Goal: Transaction & Acquisition: Purchase product/service

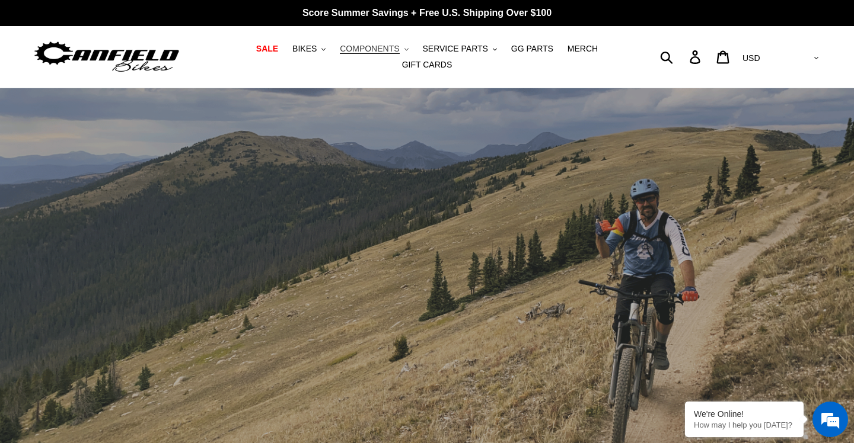
click at [362, 46] on span "COMPONENTS" at bounding box center [369, 49] width 59 height 10
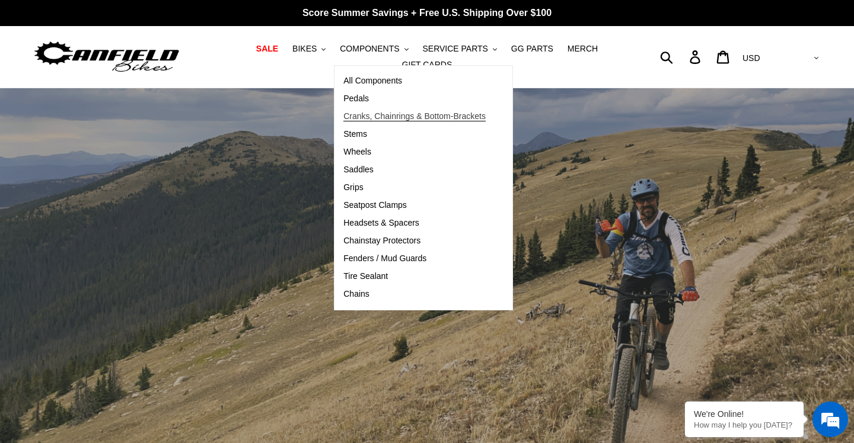
click at [369, 120] on span "Cranks, Chainrings & Bottom-Brackets" at bounding box center [414, 116] width 142 height 10
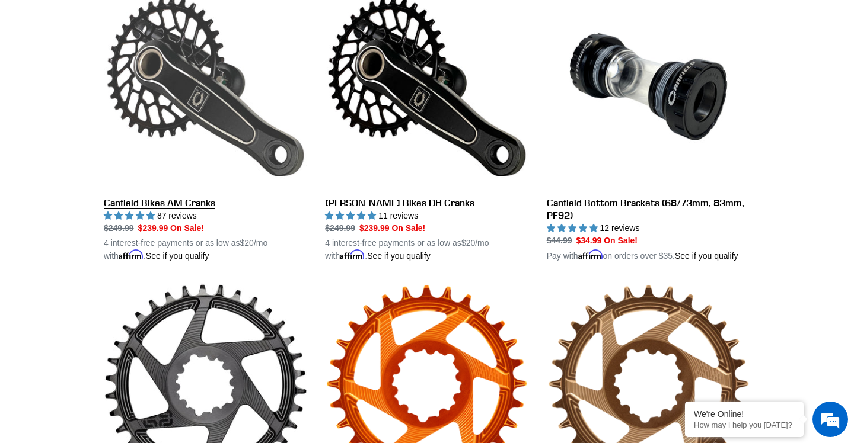
click at [251, 145] on link "Canfield Bikes AM Cranks" at bounding box center [205, 123] width 203 height 277
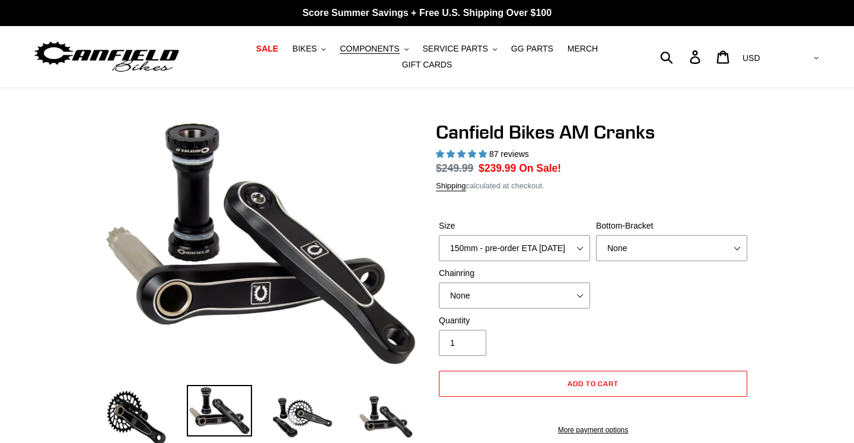
select select "highest-rating"
click at [579, 251] on select "150mm - pre-order ETA 9/30/25 155mm - pre-order ETA 9/30/25 160mm - pre-order E…" at bounding box center [514, 248] width 151 height 26
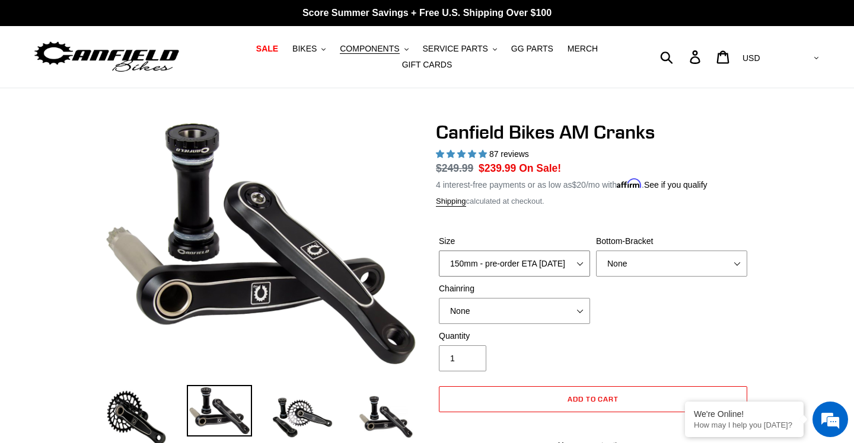
click at [439, 251] on select "150mm - pre-order ETA 9/30/25 155mm - pre-order ETA 9/30/25 160mm - pre-order E…" at bounding box center [514, 264] width 151 height 26
click at [570, 263] on select "150mm - pre-order ETA 9/30/25 155mm - pre-order ETA 9/30/25 160mm - pre-order E…" at bounding box center [514, 264] width 151 height 26
click at [439, 251] on select "150mm - pre-order ETA 9/30/25 155mm - pre-order ETA 9/30/25 160mm - pre-order E…" at bounding box center [514, 264] width 151 height 26
click at [554, 225] on form "Size 150mm - pre-order ETA 9/30/25 155mm - pre-order ETA 9/30/25 160mm - pre-or…" at bounding box center [593, 339] width 314 height 247
click at [557, 259] on select "150mm - pre-order ETA 9/30/25 155mm - pre-order ETA 9/30/25 160mm - pre-order E…" at bounding box center [514, 264] width 151 height 26
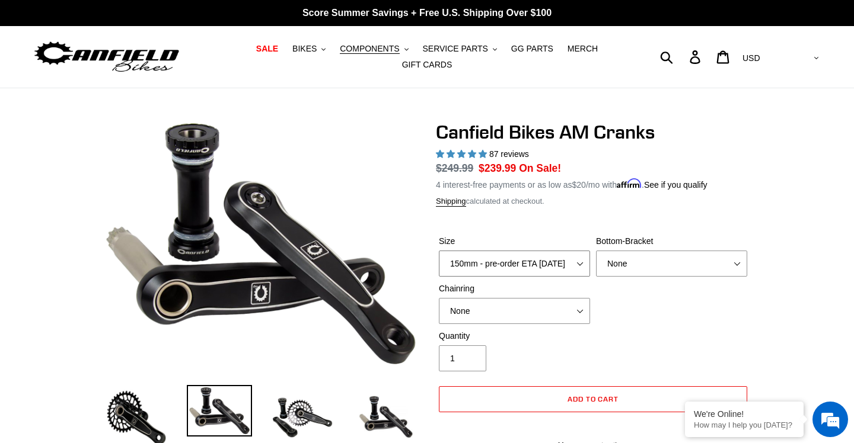
select select "165mm - pre-order ETA 9/30/25"
click at [439, 251] on select "150mm - pre-order ETA 9/30/25 155mm - pre-order ETA 9/30/25 160mm - pre-order E…" at bounding box center [514, 264] width 151 height 26
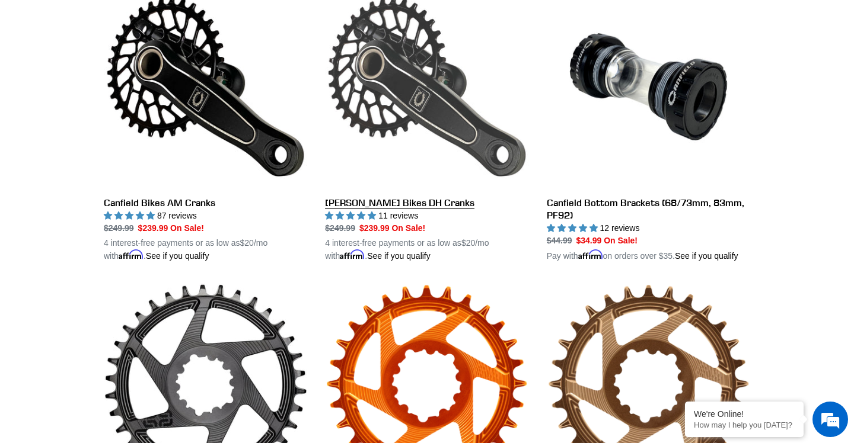
click at [437, 57] on link "[PERSON_NAME] Bikes DH Cranks" at bounding box center [426, 123] width 203 height 277
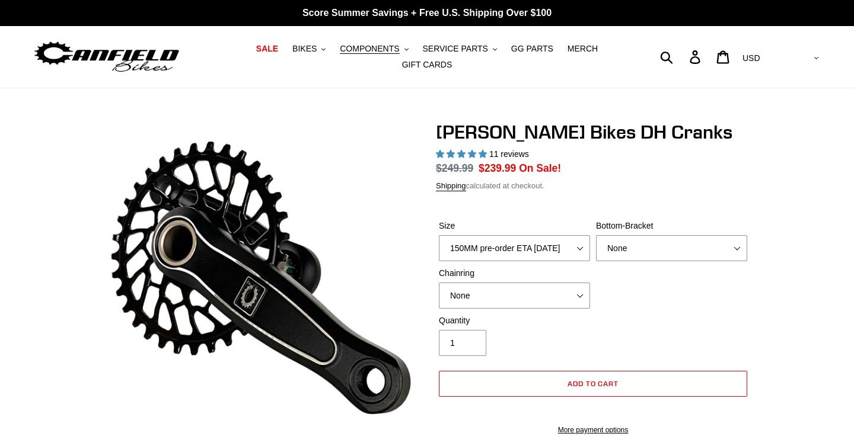
select select "highest-rating"
click at [517, 251] on select "150MM pre-order ETA 9/30/25 155MM pre-order ETA 9/30/25 160MM pre-order ETA 9/3…" at bounding box center [514, 248] width 151 height 26
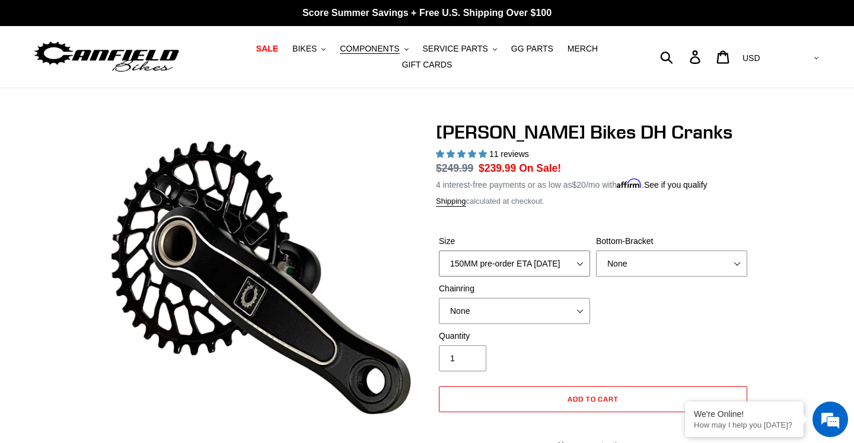
select select "160MM pre-order ETA 9/30/25"
click at [439, 251] on select "150MM pre-order ETA 9/30/25 155MM pre-order ETA 9/30/25 160MM pre-order ETA 9/3…" at bounding box center [514, 264] width 151 height 26
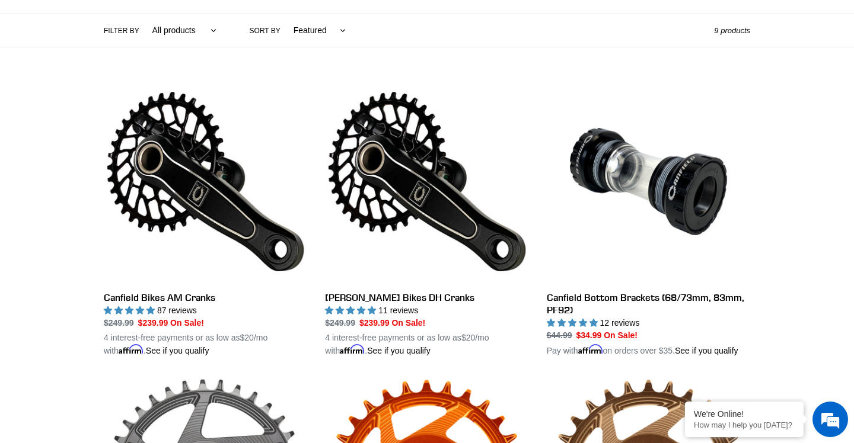
scroll to position [248, 0]
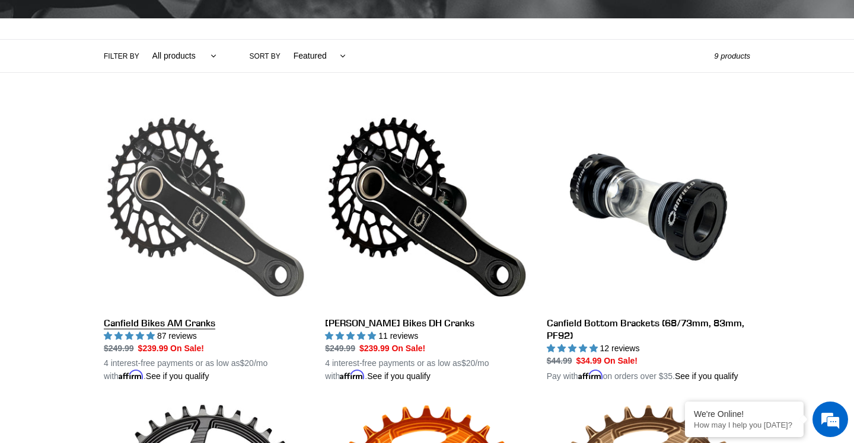
click at [213, 145] on link "Canfield Bikes AM Cranks" at bounding box center [205, 244] width 203 height 277
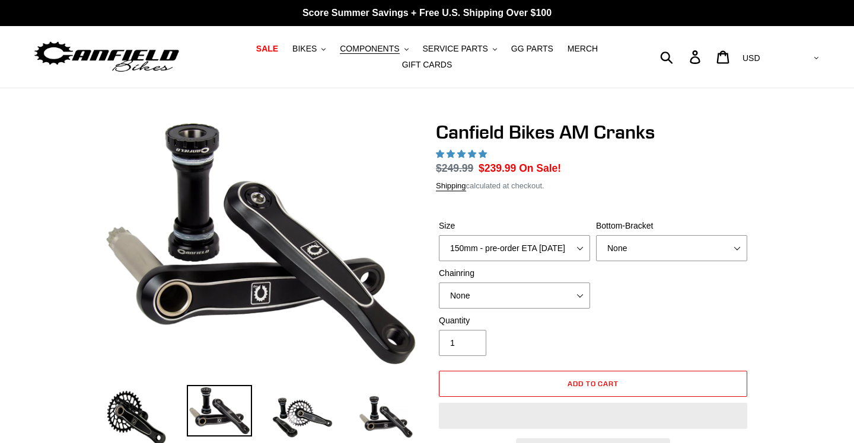
select select "highest-rating"
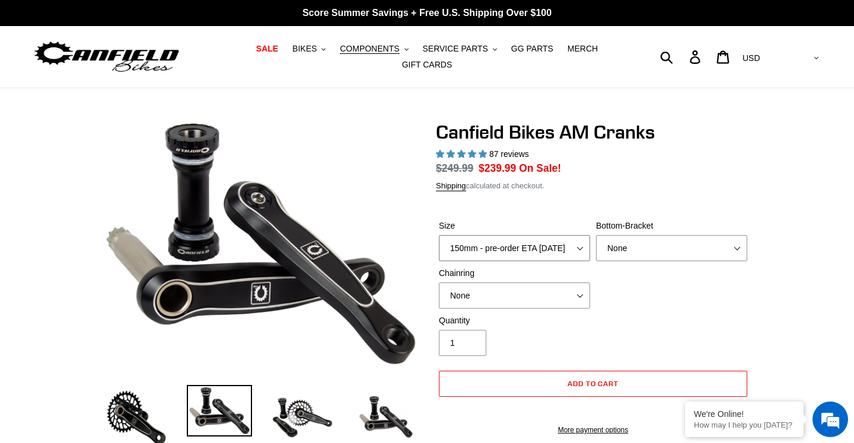
click at [520, 253] on select "150mm - pre-order ETA 9/30/25 155mm - pre-order ETA 9/30/25 160mm - pre-order E…" at bounding box center [514, 248] width 151 height 26
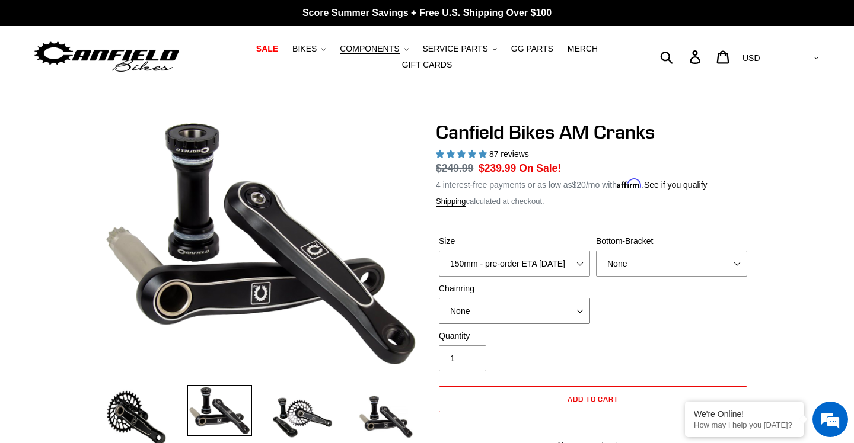
click at [533, 299] on select "None 30t Round (Boost 148) 30t Oval (Boost 148) 32t Round (Boost 148) 32t Oval …" at bounding box center [514, 311] width 151 height 26
select select "30t Round (Boost 148)"
click at [439, 298] on select "None 30t Round (Boost 148) 30t Oval (Boost 148) 32t Round (Boost 148) 32t Oval …" at bounding box center [514, 311] width 151 height 26
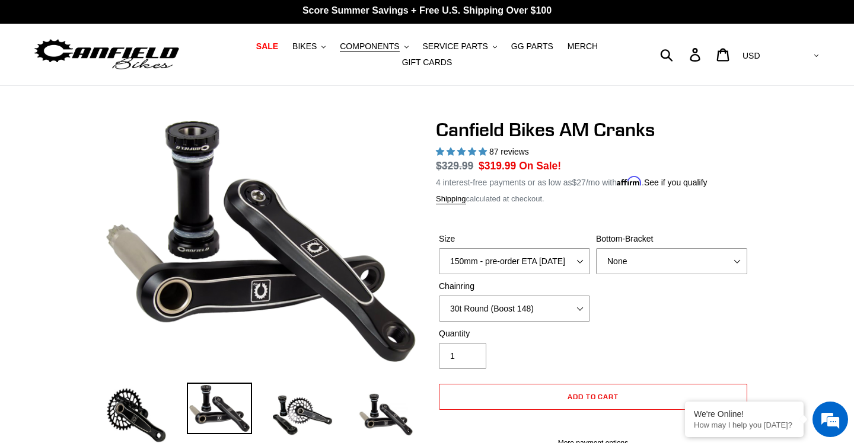
click at [656, 277] on div "Size 150mm - pre-order ETA 9/30/25 155mm - pre-order ETA 9/30/25 160mm - pre-or…" at bounding box center [593, 280] width 314 height 95
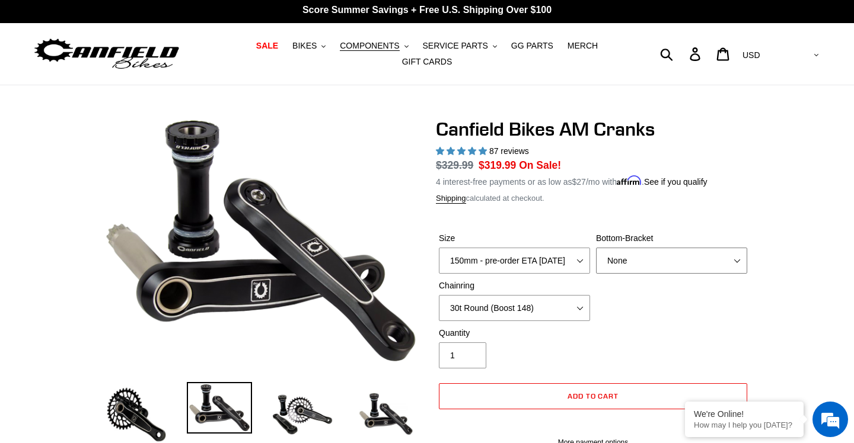
click at [651, 264] on select "None BSA Threaded 68/73mm Press Fit PF92" at bounding box center [671, 261] width 151 height 26
click at [596, 248] on select "None BSA Threaded 68/73mm Press Fit PF92" at bounding box center [671, 261] width 151 height 26
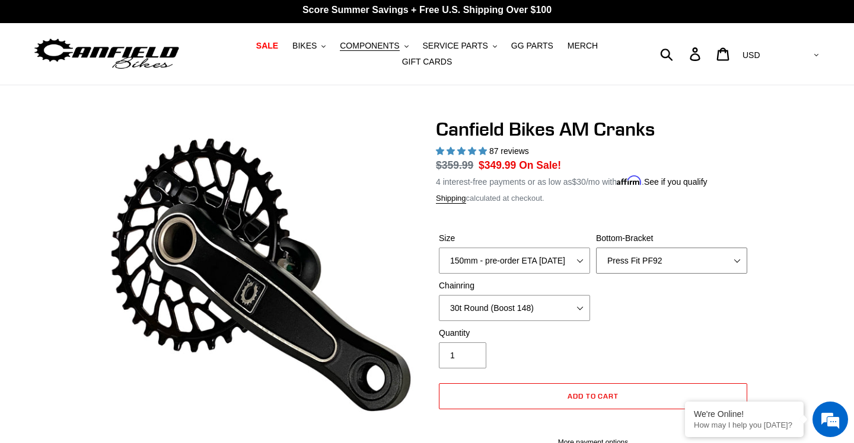
click at [615, 258] on select "None BSA Threaded 68/73mm Press Fit PF92" at bounding box center [671, 261] width 151 height 26
click at [596, 248] on select "None BSA Threaded 68/73mm Press Fit PF92" at bounding box center [671, 261] width 151 height 26
click at [629, 257] on select "None BSA Threaded 68/73mm Press Fit PF92" at bounding box center [671, 261] width 151 height 26
select select "None"
click at [596, 248] on select "None BSA Threaded 68/73mm Press Fit PF92" at bounding box center [671, 261] width 151 height 26
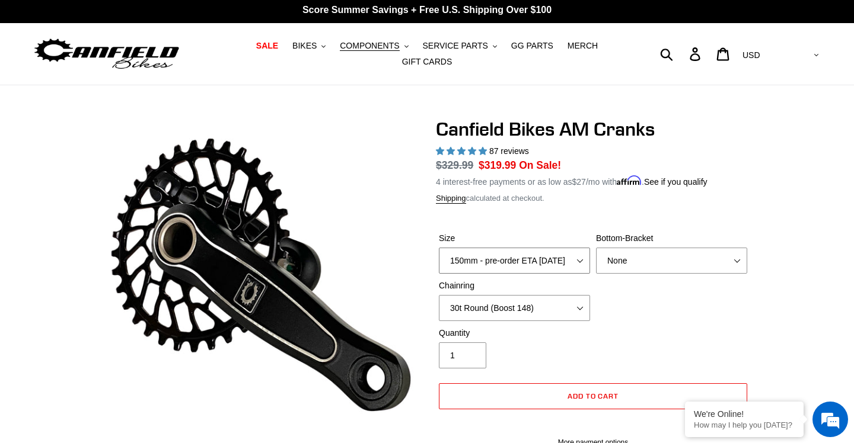
click at [535, 261] on select "150mm - pre-order ETA 9/30/25 155mm - pre-order ETA 9/30/25 160mm - pre-order E…" at bounding box center [514, 261] width 151 height 26
select select "160mm - pre-order ETA 9/30/25"
click at [439, 248] on select "150mm - pre-order ETA 9/30/25 155mm - pre-order ETA 9/30/25 160mm - pre-order E…" at bounding box center [514, 261] width 151 height 26
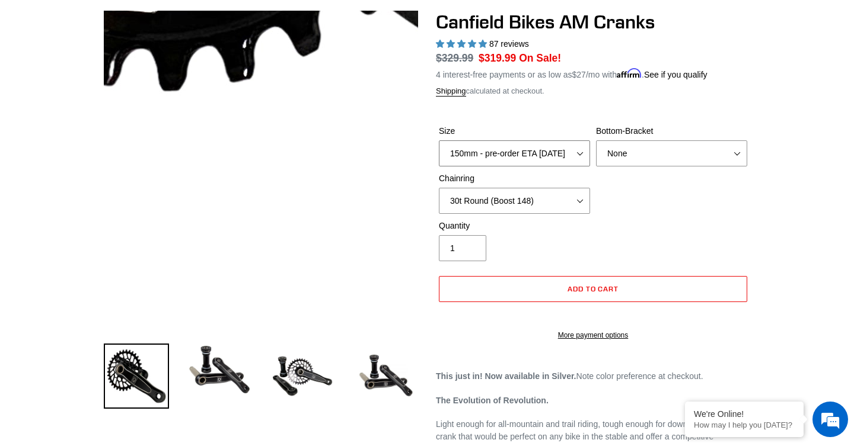
scroll to position [188, 0]
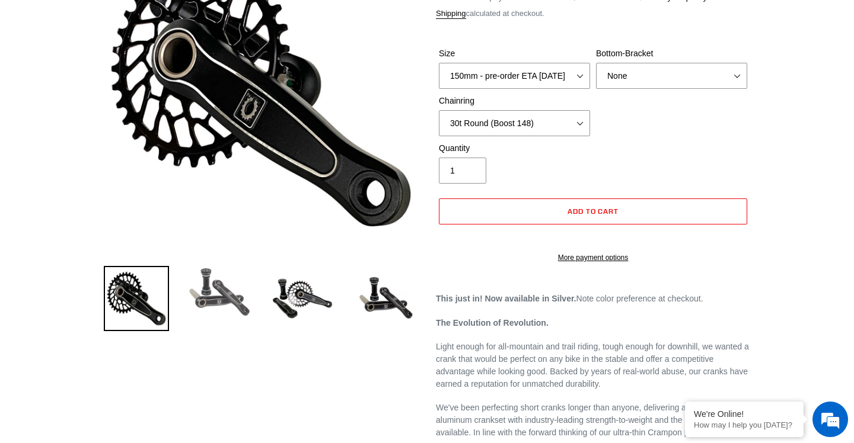
click at [219, 302] on img at bounding box center [219, 292] width 65 height 52
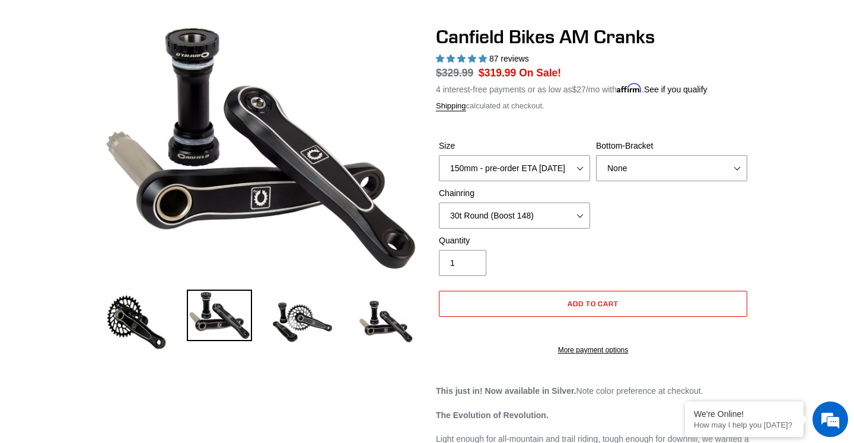
scroll to position [93, 0]
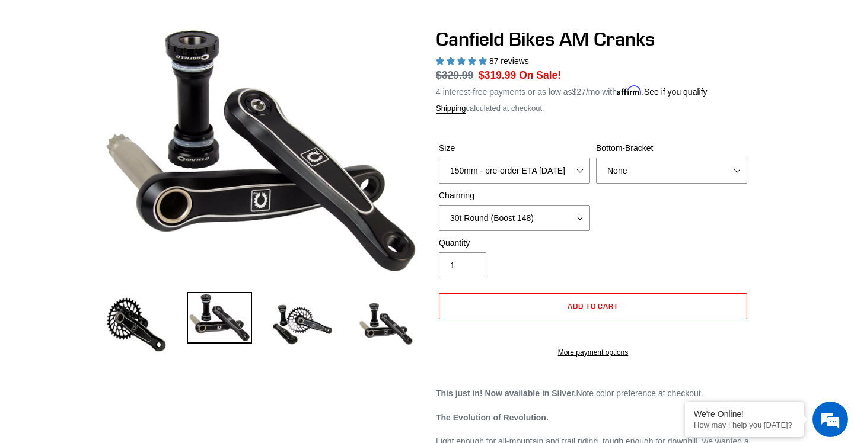
drag, startPoint x: 142, startPoint y: 320, endPoint x: 149, endPoint y: 321, distance: 6.5
click at [143, 320] on img at bounding box center [136, 324] width 65 height 65
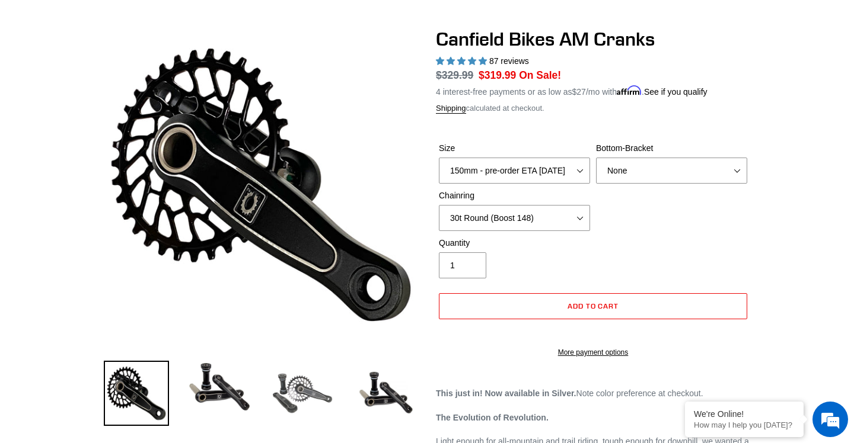
click at [296, 379] on img at bounding box center [302, 393] width 65 height 65
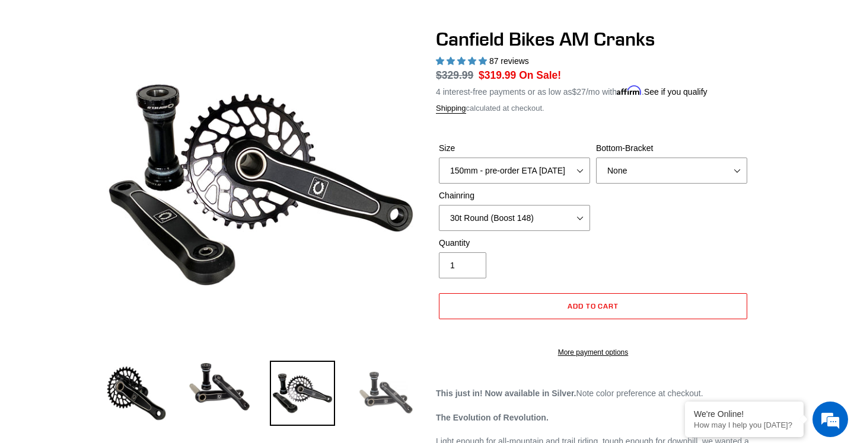
click at [381, 396] on img at bounding box center [385, 393] width 65 height 65
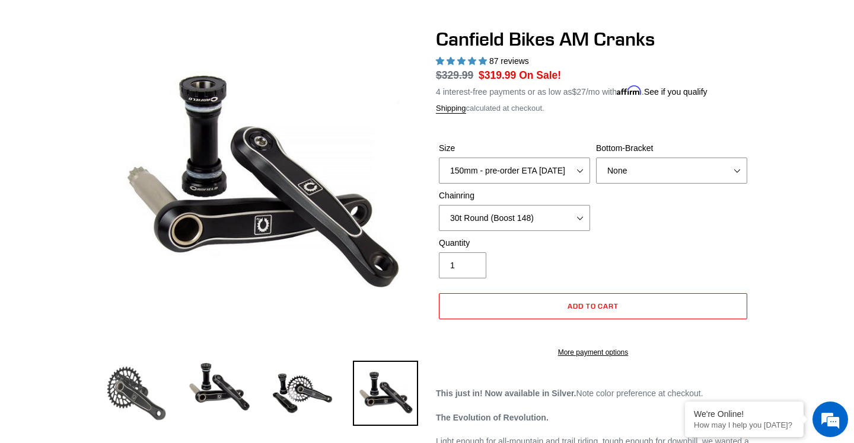
click at [160, 380] on img at bounding box center [136, 393] width 65 height 65
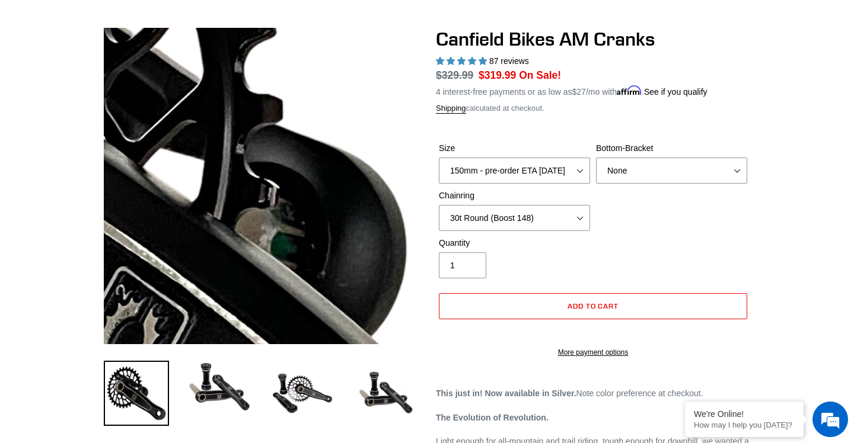
click at [292, 156] on img at bounding box center [171, 272] width 1214 height 1214
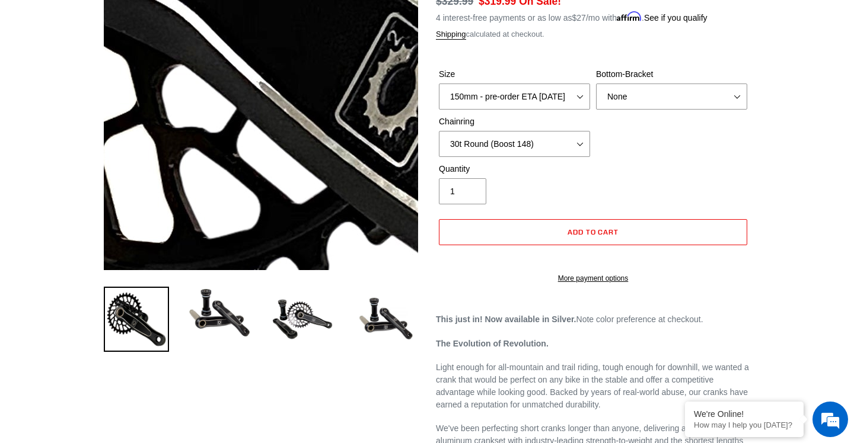
scroll to position [170, 0]
